Goal: Task Accomplishment & Management: Use online tool/utility

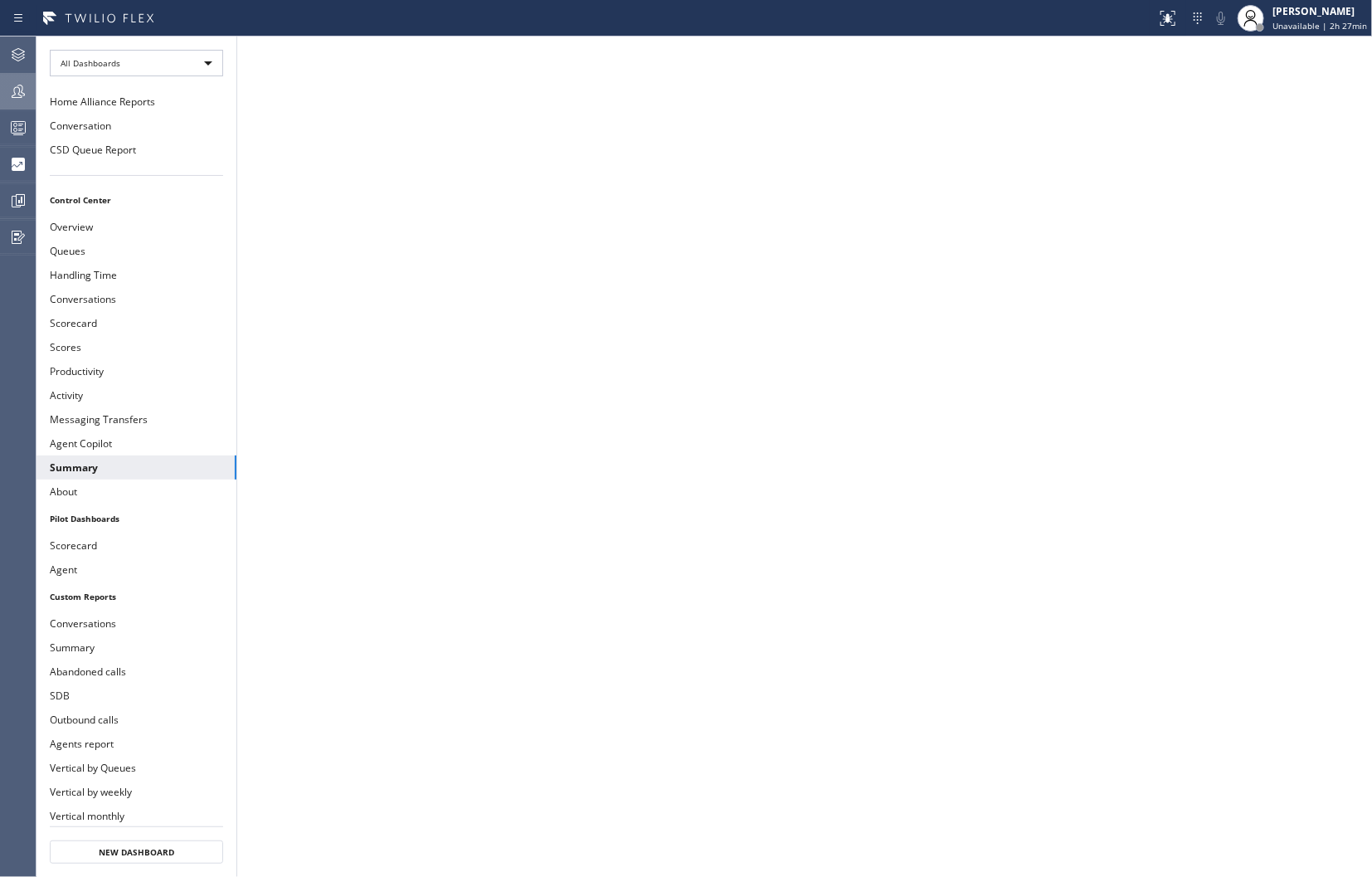
click at [17, 95] on icon at bounding box center [18, 92] width 20 height 20
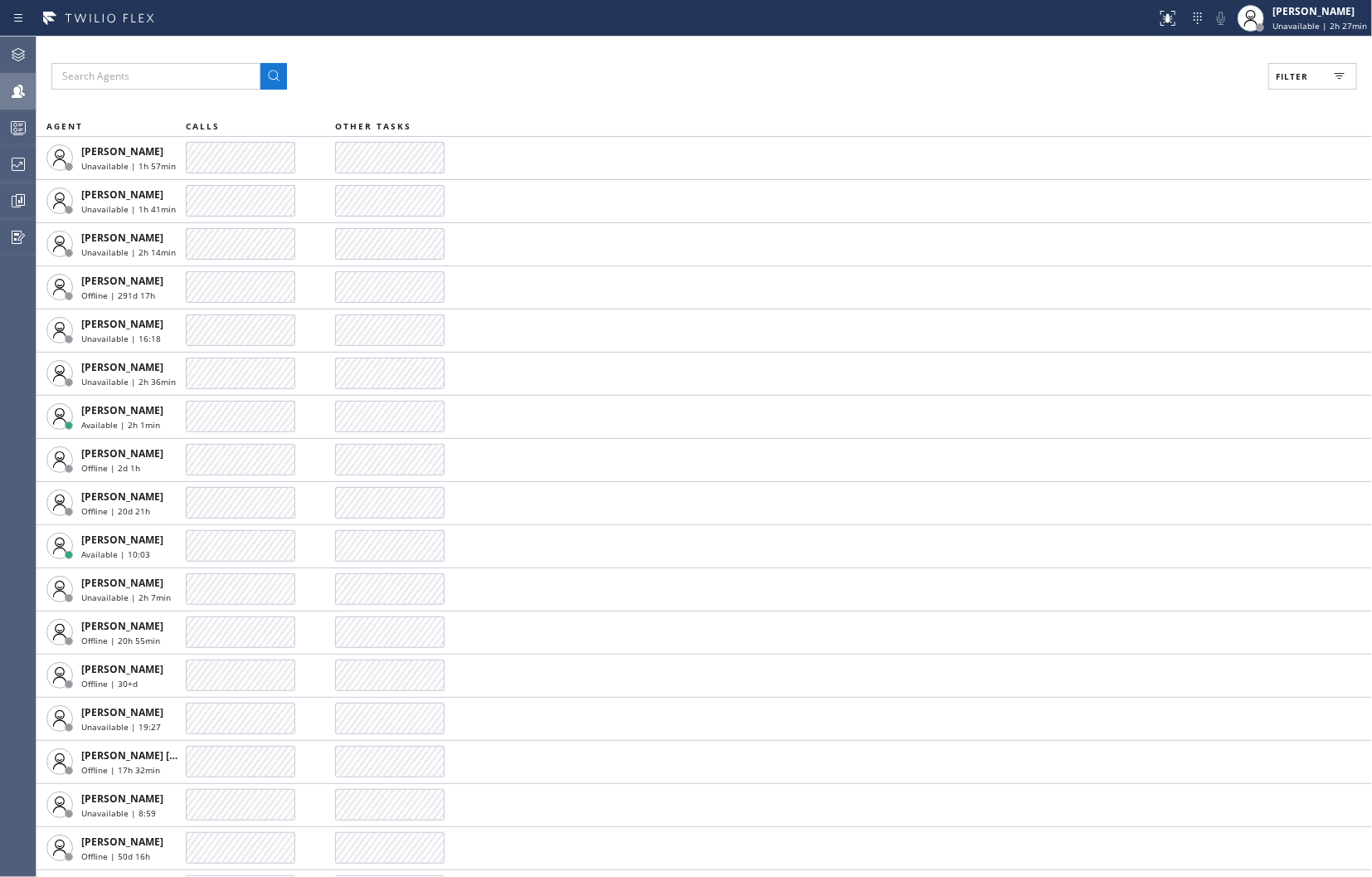
click at [1331, 77] on icon at bounding box center [1340, 77] width 20 height 20
click at [1126, 221] on input "Unavailable" at bounding box center [1131, 222] width 20 height 20
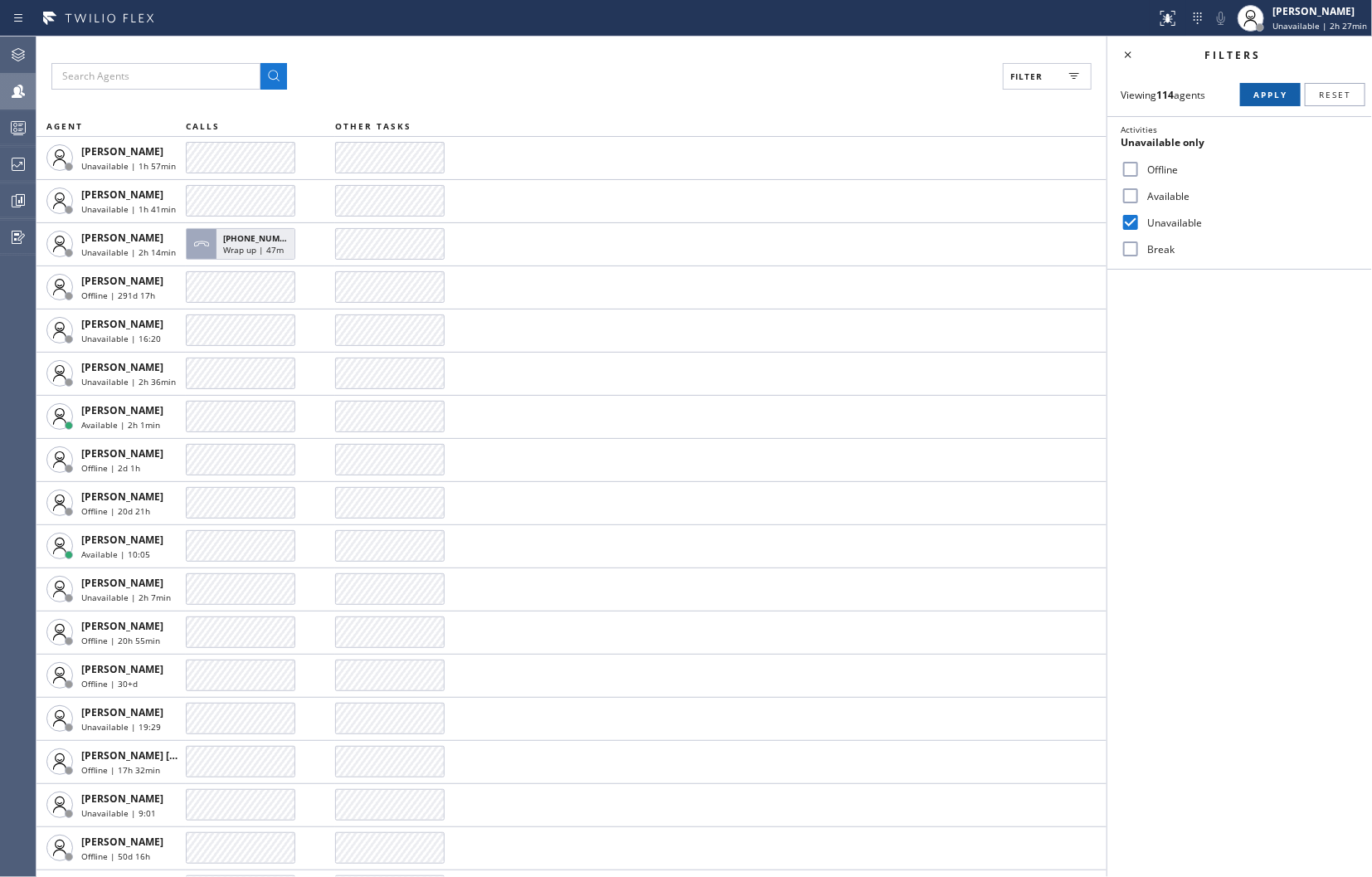
click at [1270, 84] on button "Apply" at bounding box center [1270, 94] width 61 height 23
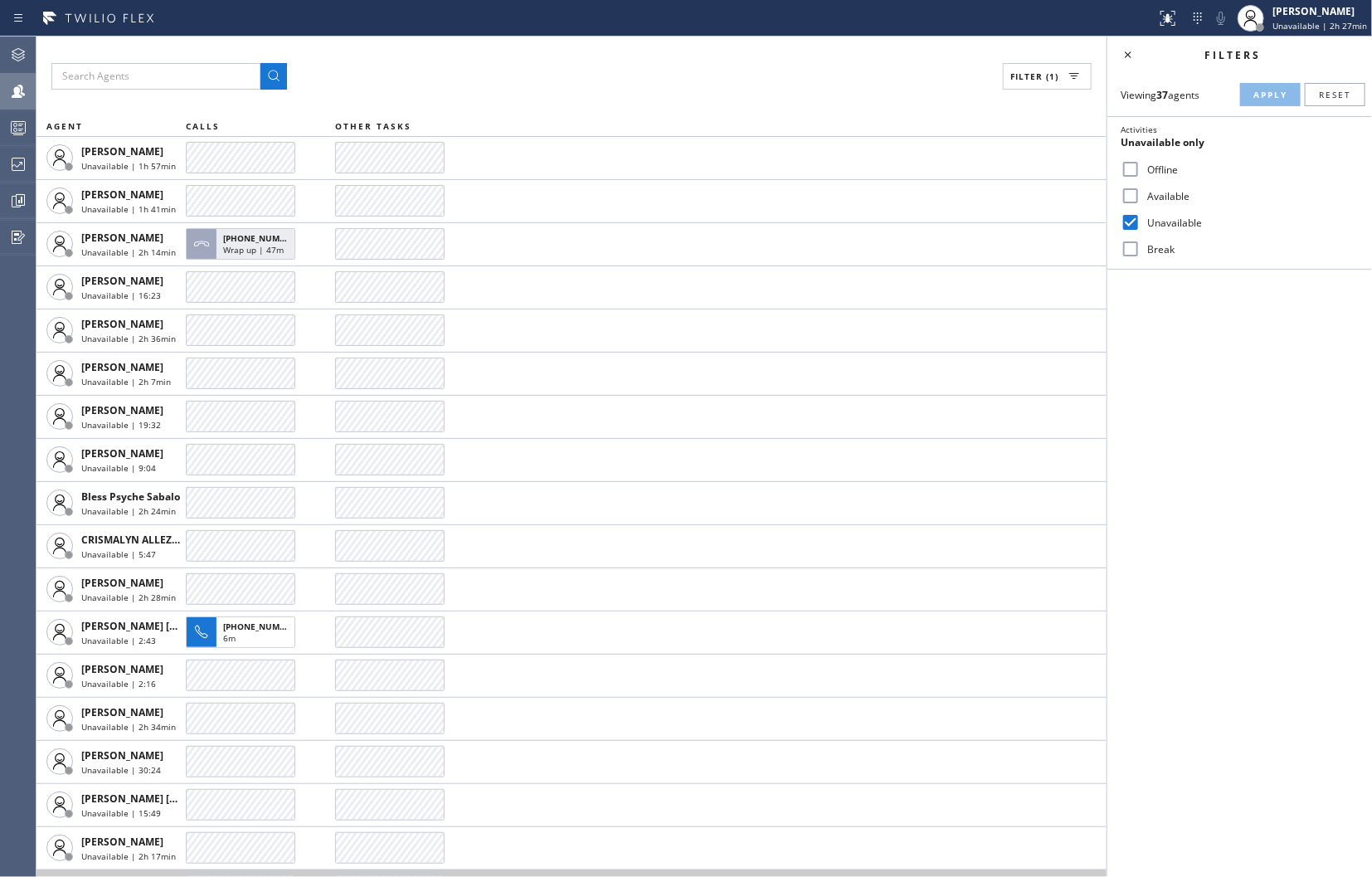
scroll to position [276, 0]
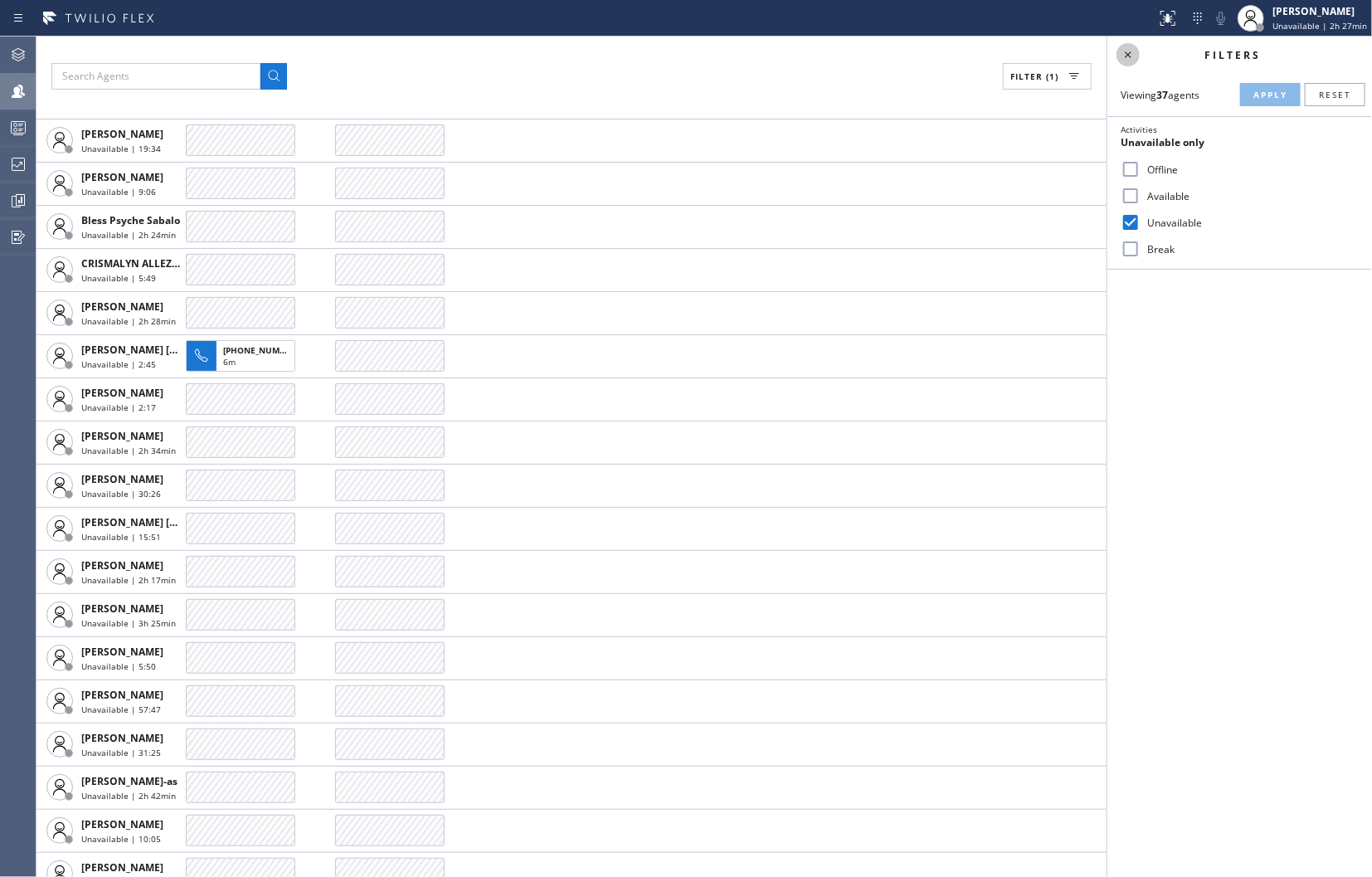
click at [1132, 57] on icon at bounding box center [1128, 55] width 20 height 20
drag, startPoint x: 883, startPoint y: 65, endPoint x: 748, endPoint y: 11, distance: 145.4
click at [883, 65] on div "Filter (1)" at bounding box center [705, 76] width 1306 height 27
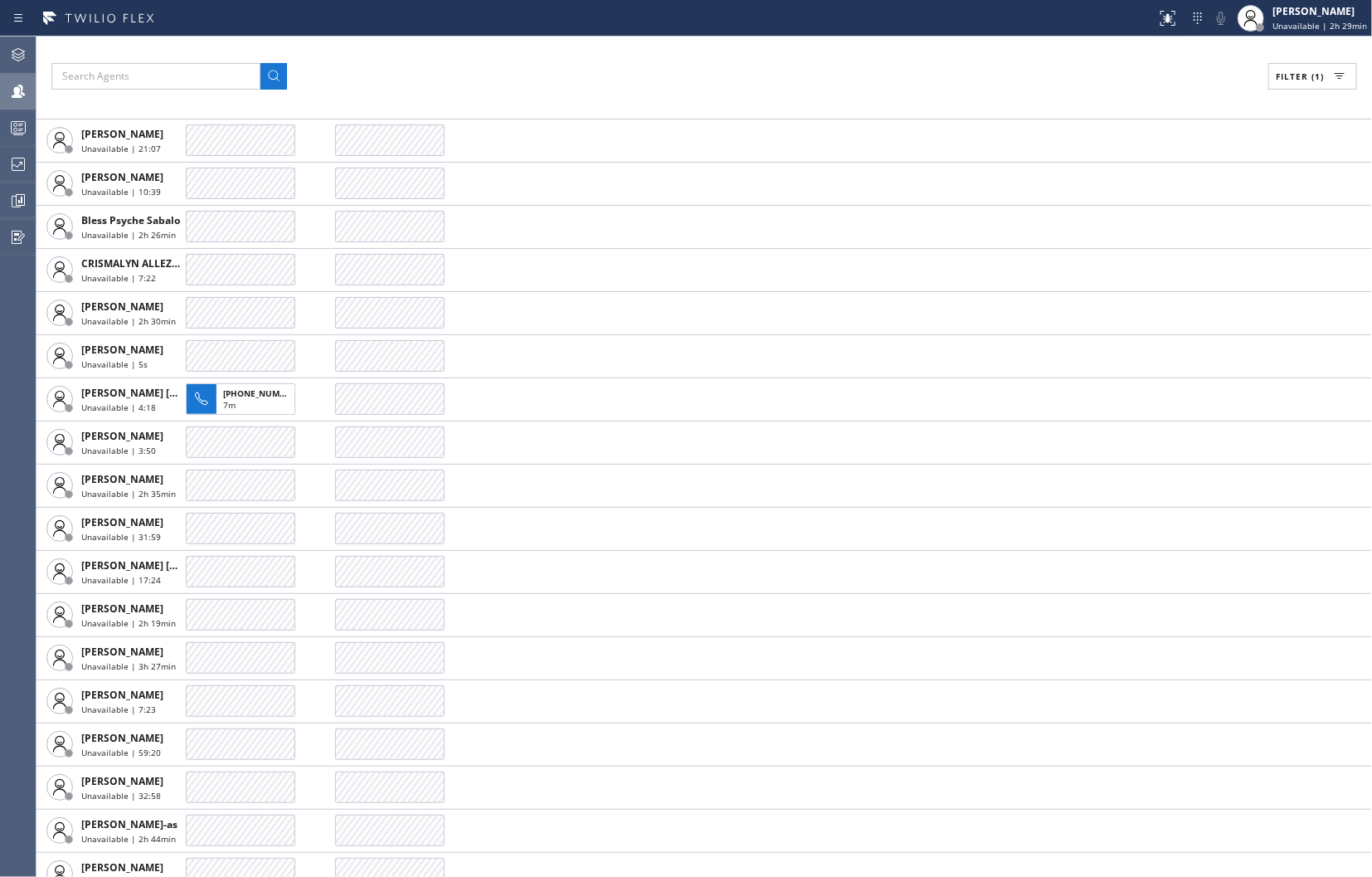
click at [1080, 64] on div "Filter (1)" at bounding box center [705, 76] width 1306 height 27
click at [1043, 52] on div "Filter (1) AGENT CALLS OTHER TASKS [PERSON_NAME] Unavailable | 1h 59min [PERSON…" at bounding box center [705, 457] width 1336 height 840
click at [1323, 77] on span "Filter (1)" at bounding box center [1300, 77] width 48 height 12
click at [1137, 228] on input "Unavailable" at bounding box center [1131, 222] width 20 height 20
checkbox input "false"
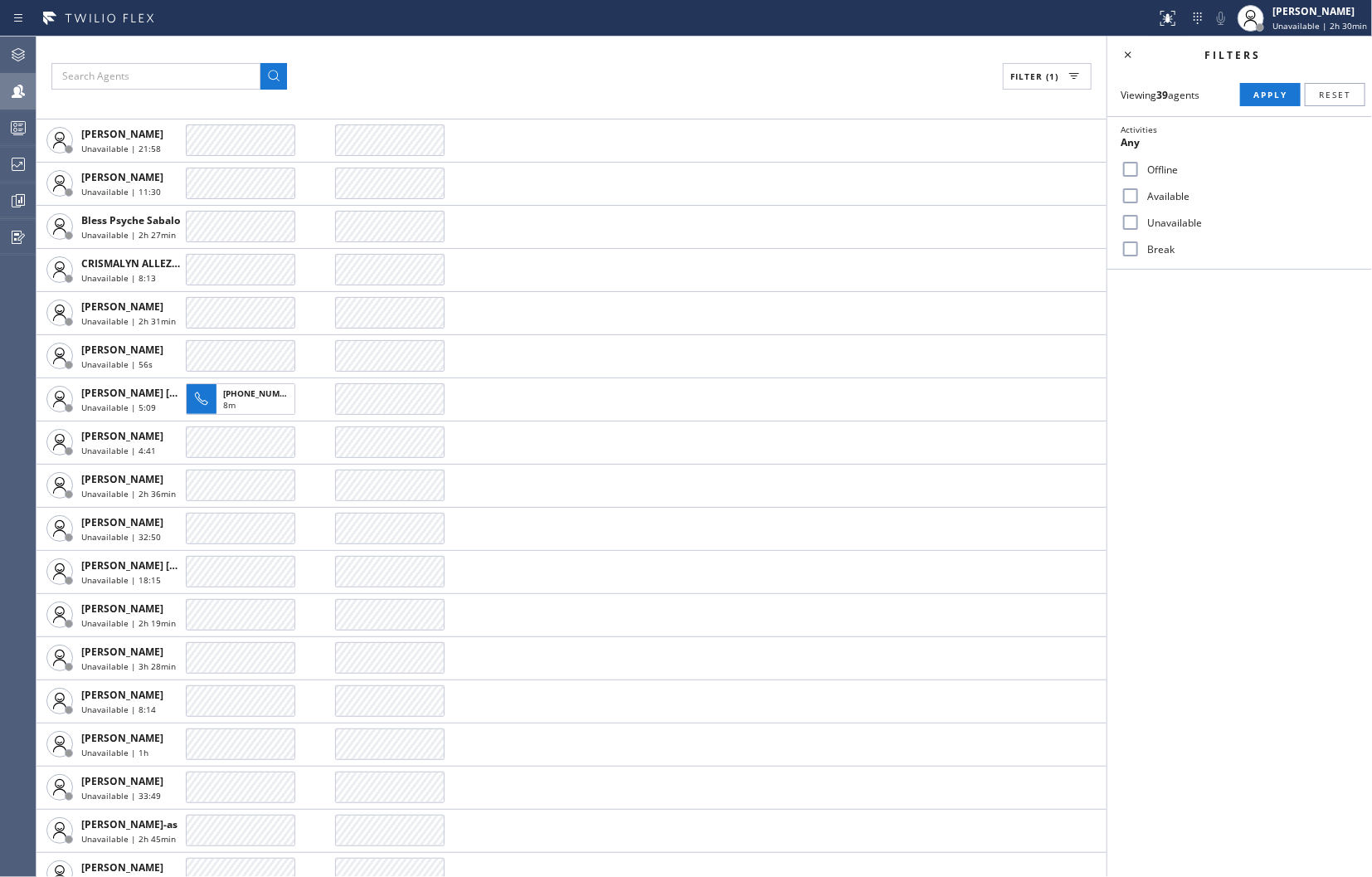
click at [1133, 241] on input "Break" at bounding box center [1131, 249] width 20 height 20
checkbox input "true"
click at [1271, 93] on span "Apply" at bounding box center [1270, 95] width 34 height 12
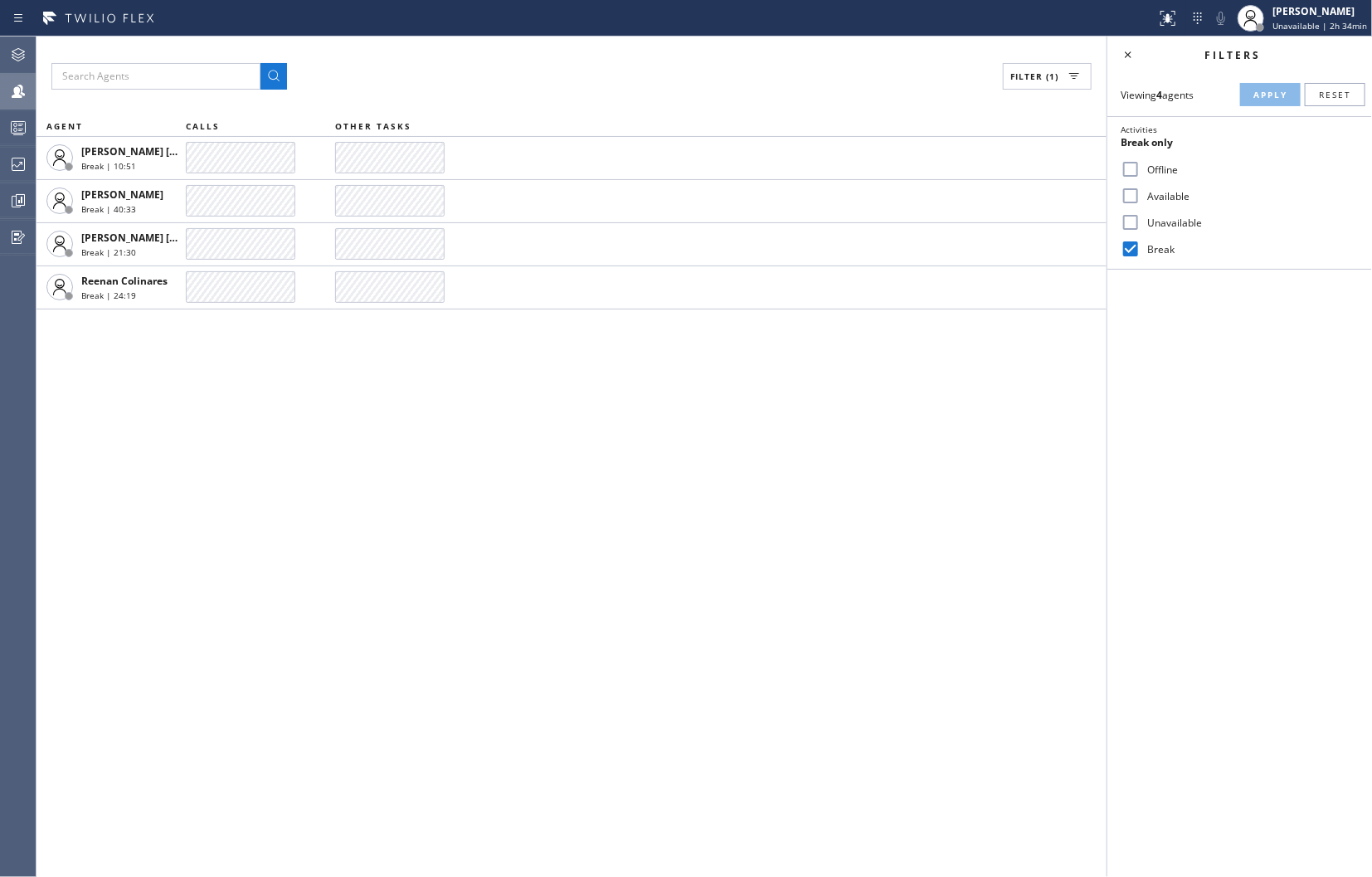
click at [1174, 562] on div "Filters Viewing 4 agents Apply Reset Activities Break only Offline Available Un…" at bounding box center [1240, 457] width 265 height 840
drag, startPoint x: 1235, startPoint y: 407, endPoint x: 1224, endPoint y: 431, distance: 26.4
click at [1235, 407] on div "Filters Viewing 4 agents Apply Reset Activities Break only Offline Available Un…" at bounding box center [1240, 457] width 265 height 840
click at [943, 440] on div "Filter (1) AGENT CALLS OTHER TASKS [PERSON_NAME] [PERSON_NAME] Break | 12:35 [P…" at bounding box center [572, 457] width 1070 height 840
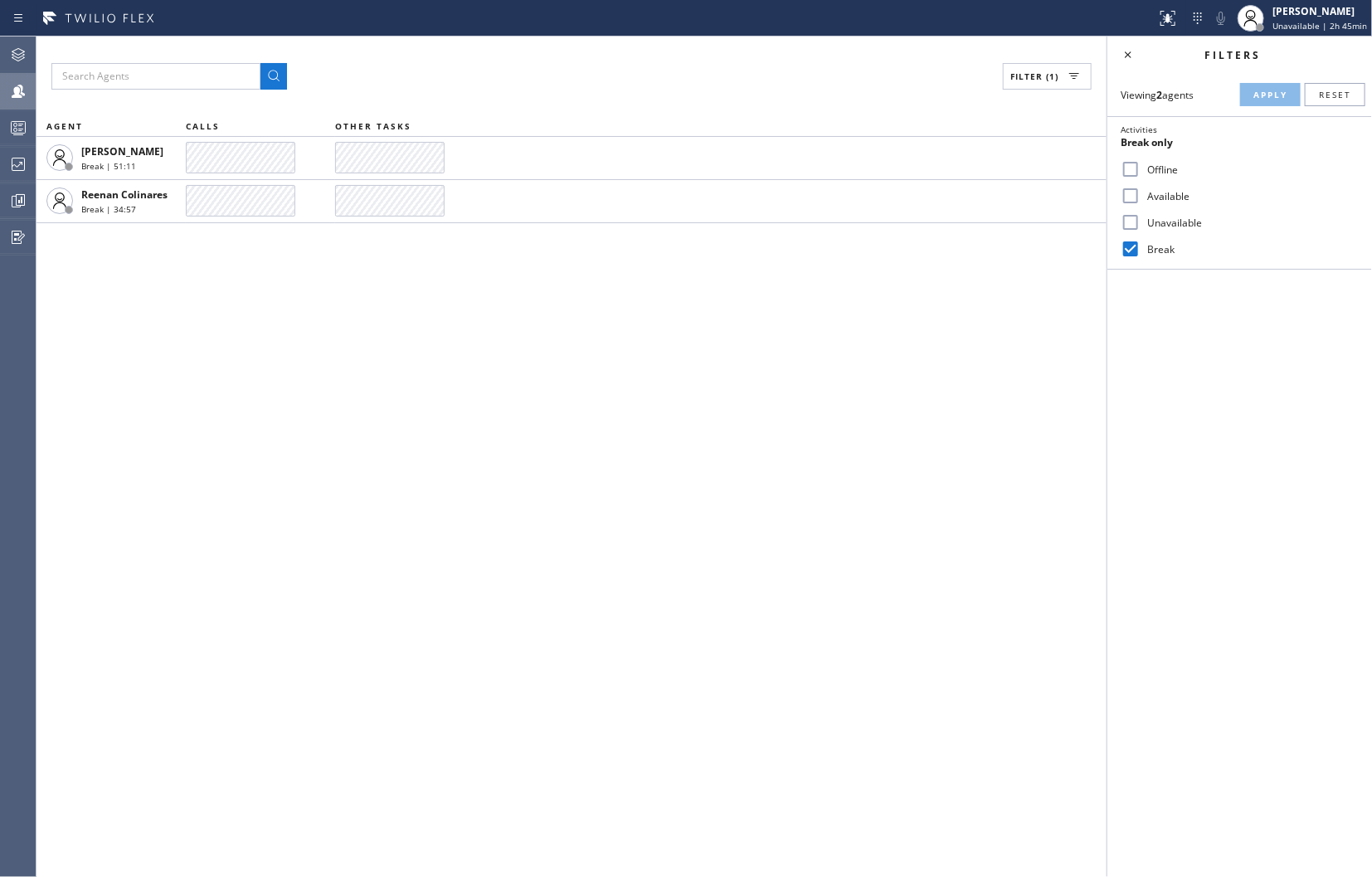
drag, startPoint x: 1259, startPoint y: 481, endPoint x: 1263, endPoint y: 458, distance: 23.3
click at [1259, 481] on div "Filters Viewing 2 agents Apply Reset Activities Break only Offline Available Un…" at bounding box center [1240, 457] width 265 height 840
click at [1129, 52] on icon at bounding box center [1128, 55] width 20 height 20
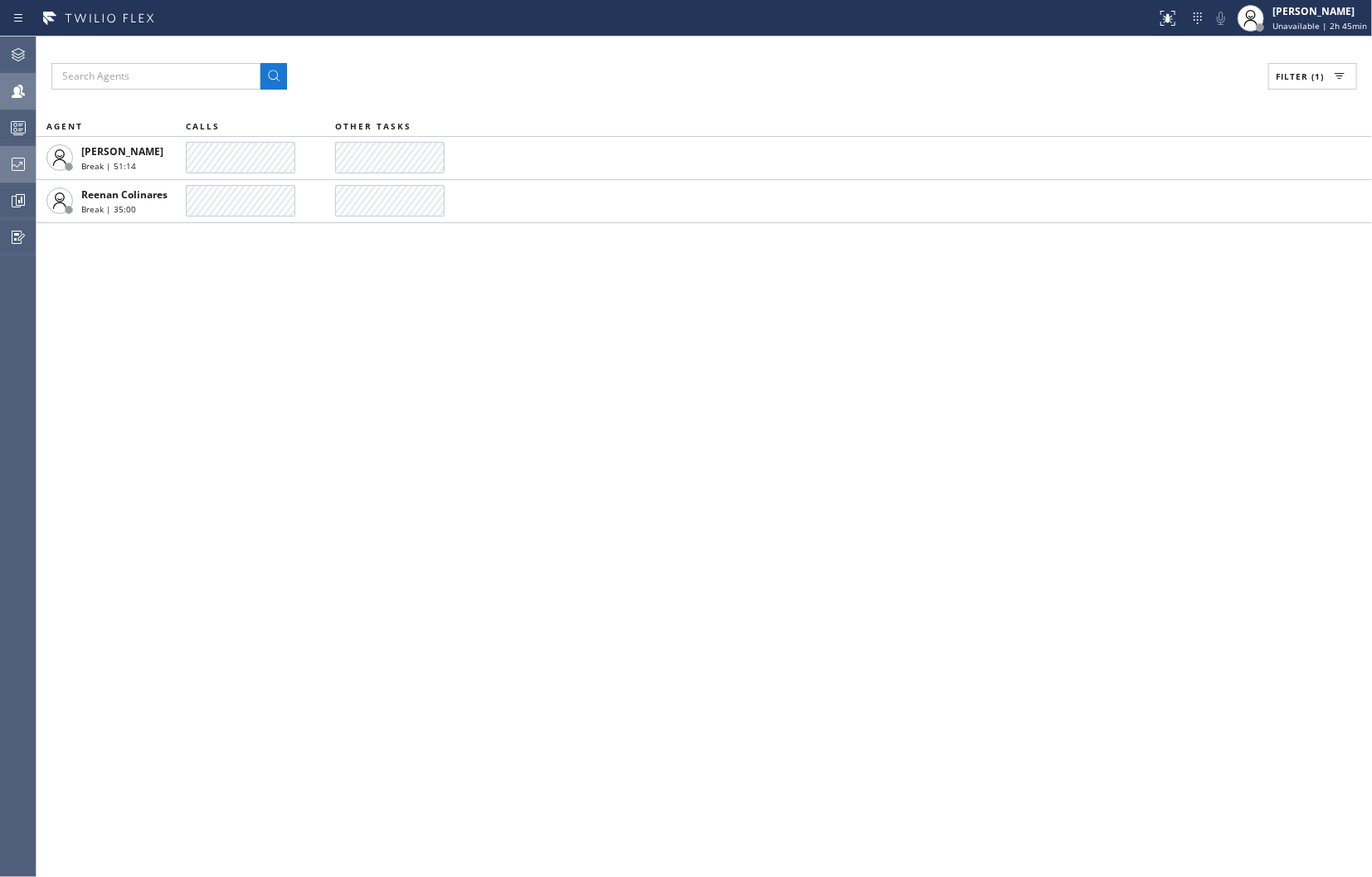
click at [8, 166] on icon at bounding box center [18, 164] width 20 height 20
